Goal: Task Accomplishment & Management: Complete application form

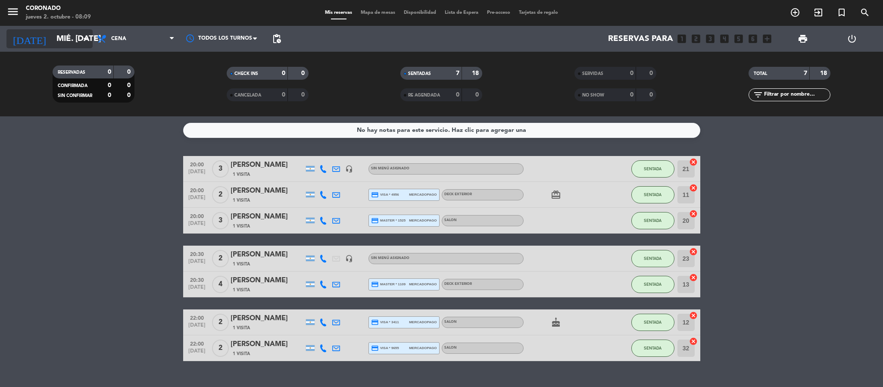
click at [66, 42] on input "mié. [DATE]" at bounding box center [104, 39] width 104 height 18
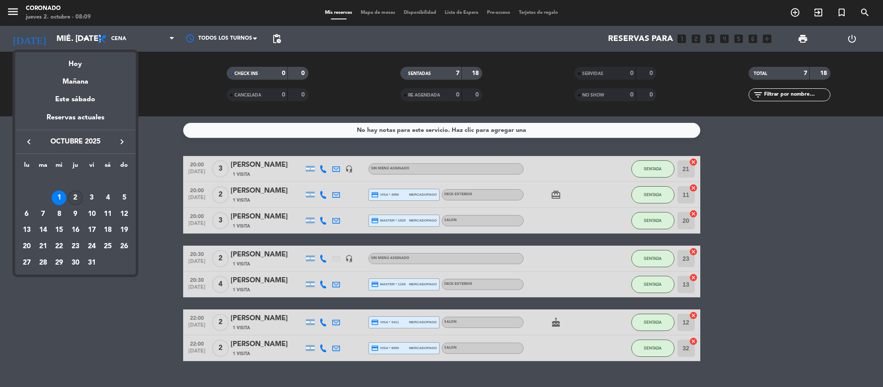
click at [71, 201] on div "2" at bounding box center [75, 197] width 15 height 15
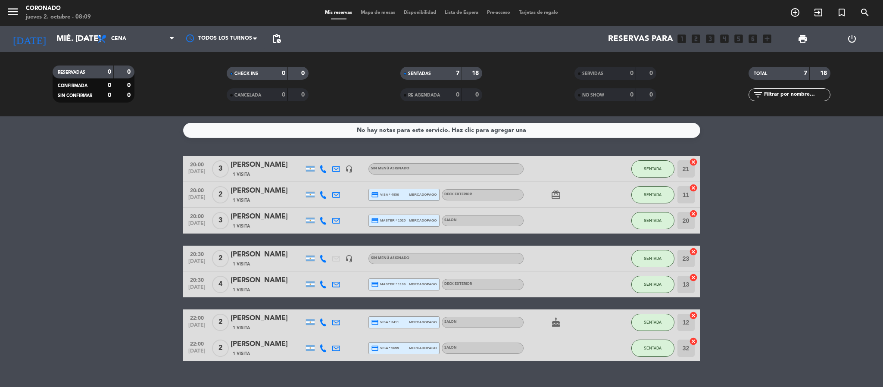
type input "[DEMOGRAPHIC_DATA] [DATE]"
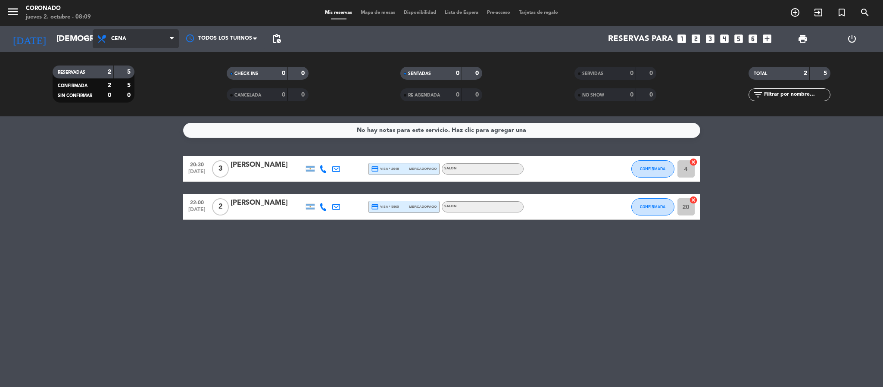
click at [118, 33] on span "Cena" at bounding box center [136, 38] width 86 height 19
click at [128, 99] on div "menu Coronado jueves 2. octubre - 08:09 Mis reservas Mapa de mesas Disponibilid…" at bounding box center [441, 58] width 883 height 116
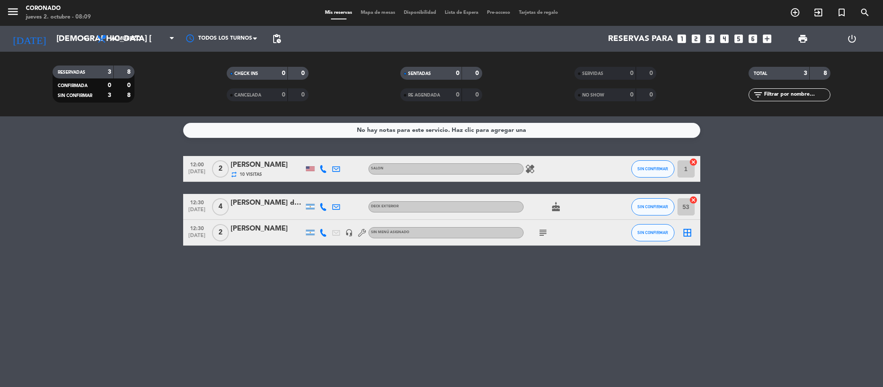
click at [531, 171] on icon "healing" at bounding box center [530, 169] width 10 height 10
click at [540, 231] on icon "subject" at bounding box center [543, 232] width 10 height 10
click at [722, 41] on icon "looks_4" at bounding box center [724, 38] width 11 height 11
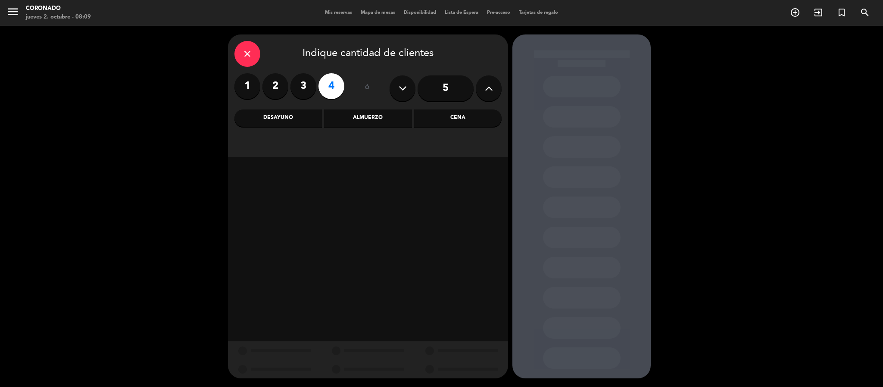
click at [438, 115] on div "Cena" at bounding box center [457, 117] width 87 height 17
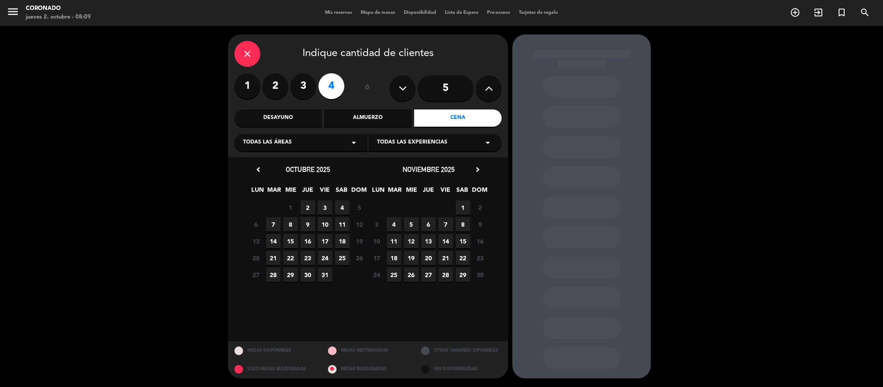
click at [324, 208] on span "3" at bounding box center [325, 207] width 14 height 14
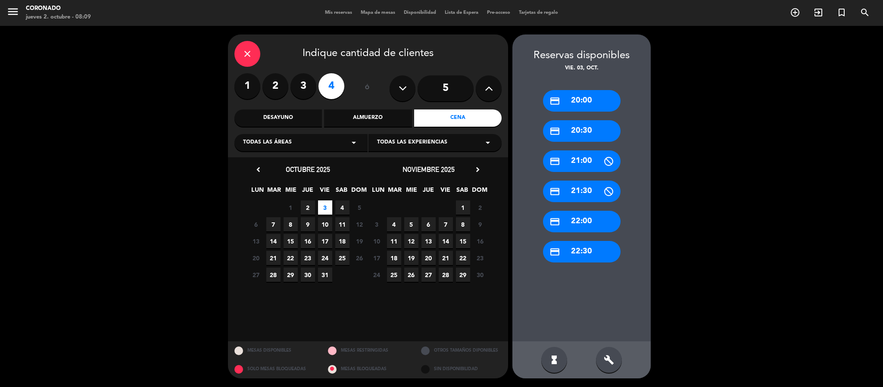
click at [570, 221] on div "credit_card 22:00" at bounding box center [582, 222] width 78 height 22
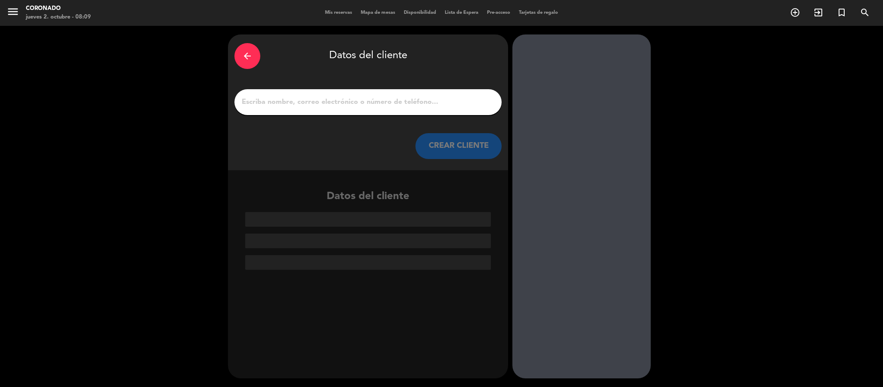
click at [411, 101] on input "1" at bounding box center [368, 102] width 254 height 12
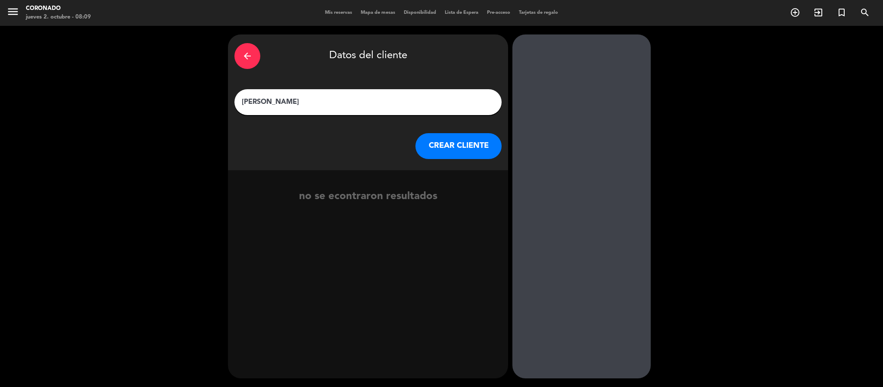
type input "[PERSON_NAME]"
click at [437, 144] on button "CREAR CLIENTE" at bounding box center [458, 146] width 86 height 26
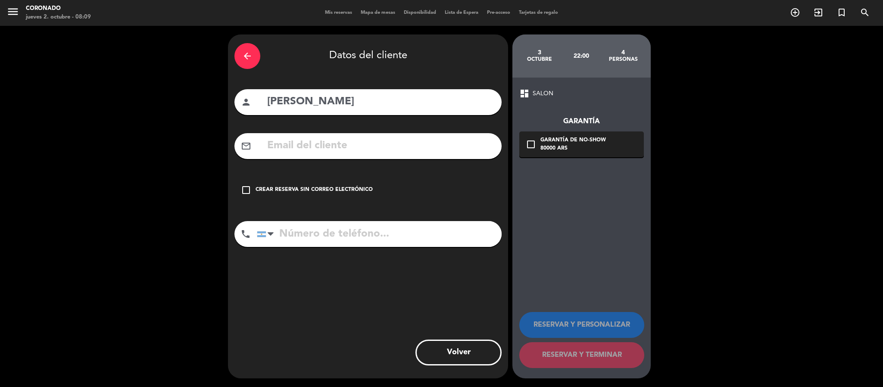
click at [246, 181] on div "check_box_outline_blank Crear reserva sin correo electrónico" at bounding box center [367, 190] width 267 height 26
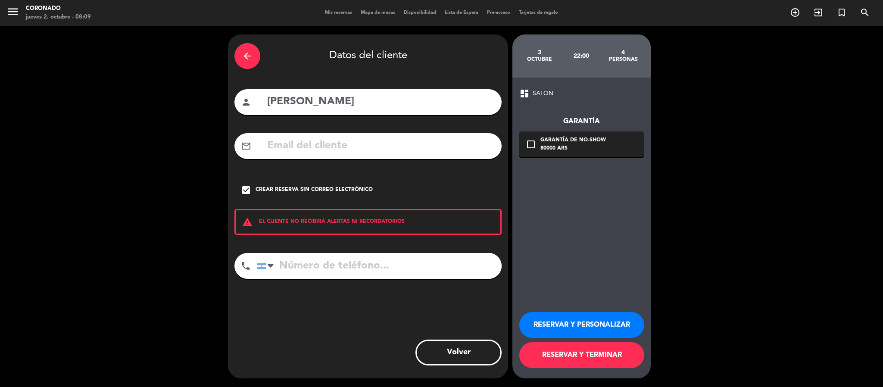
click at [293, 269] on input "tel" at bounding box center [379, 266] width 245 height 26
type input "1149161954"
click at [554, 323] on button "RESERVAR Y PERSONALIZAR" at bounding box center [581, 325] width 125 height 26
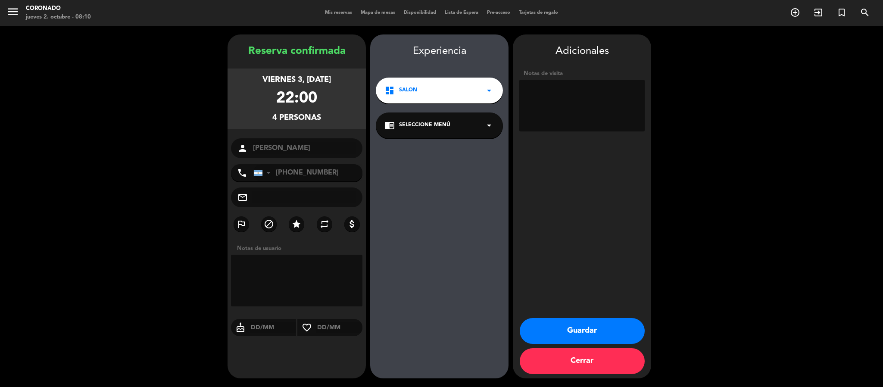
click at [564, 104] on textarea at bounding box center [581, 106] width 125 height 52
type textarea "q"
type textarea "Quizas llega antes. MF"
click at [585, 327] on button "Guardar" at bounding box center [582, 331] width 125 height 26
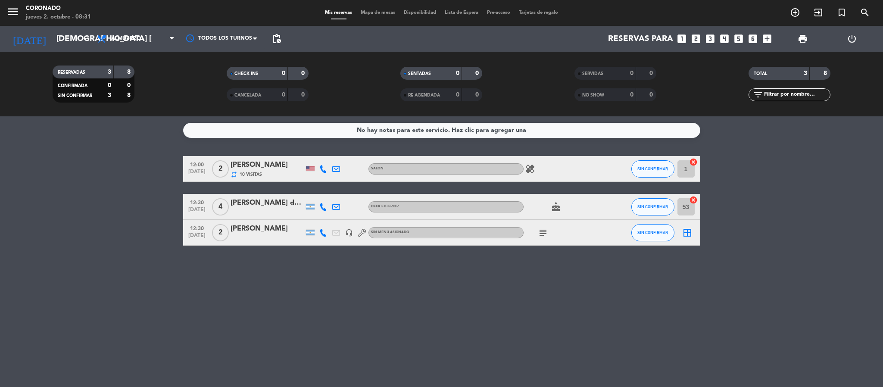
click at [798, 248] on div "No hay notas para este servicio. Haz clic para agregar una 12:00 [DATE] 2 [PERS…" at bounding box center [441, 251] width 883 height 271
click at [527, 164] on icon "healing" at bounding box center [530, 169] width 10 height 10
